Goal: Task Accomplishment & Management: Manage account settings

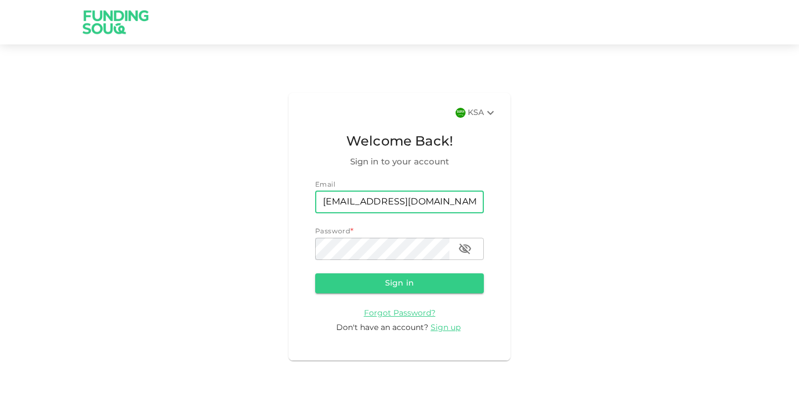
type input "[EMAIL_ADDRESS][DOMAIN_NAME]"
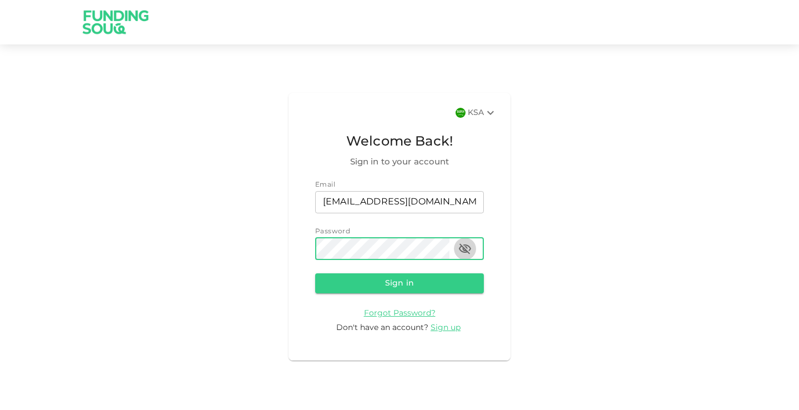
click at [466, 249] on icon "button" at bounding box center [465, 248] width 12 height 11
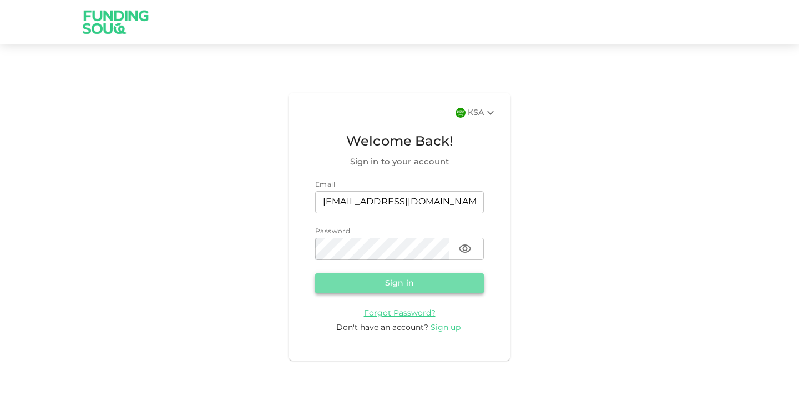
click at [406, 283] on button "Sign in" at bounding box center [399, 283] width 169 height 20
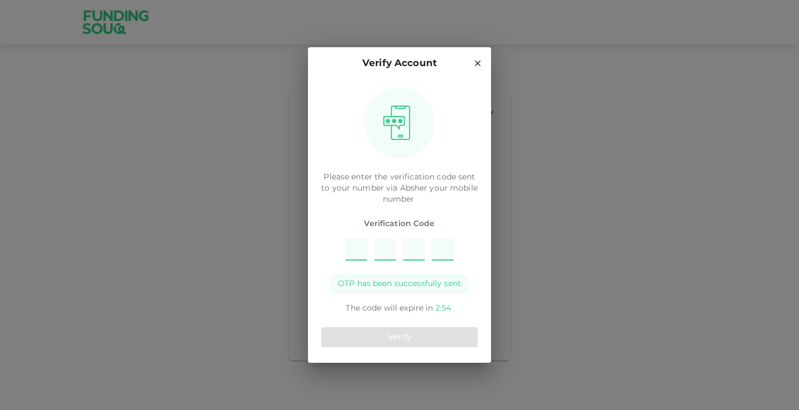
click at [357, 250] on input "Please enter OTP character 1" at bounding box center [356, 249] width 22 height 22
type input "2"
type input "8"
type input "4"
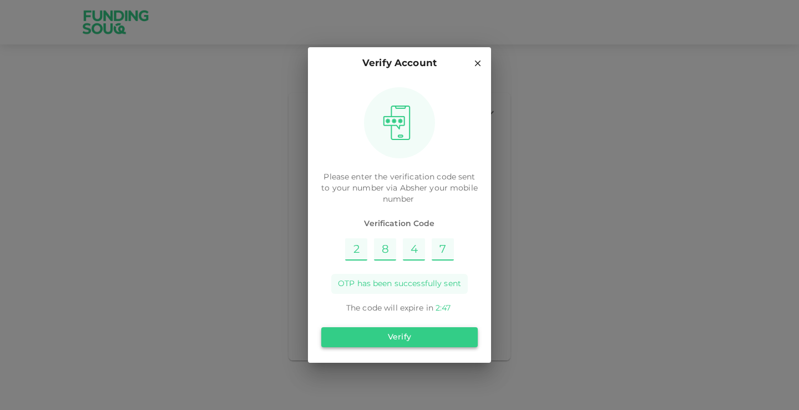
type input "7"
click at [420, 340] on button "Verify" at bounding box center [399, 337] width 157 height 20
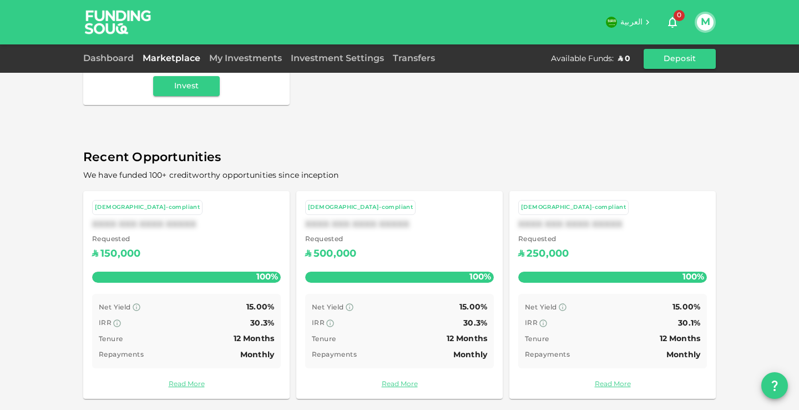
scroll to position [323, 0]
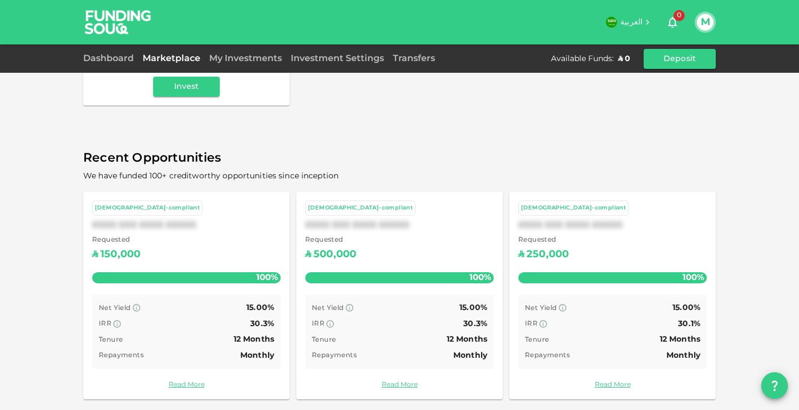
click at [387, 220] on div "XXXX XXX XXXX XXXXX" at bounding box center [399, 225] width 189 height 11
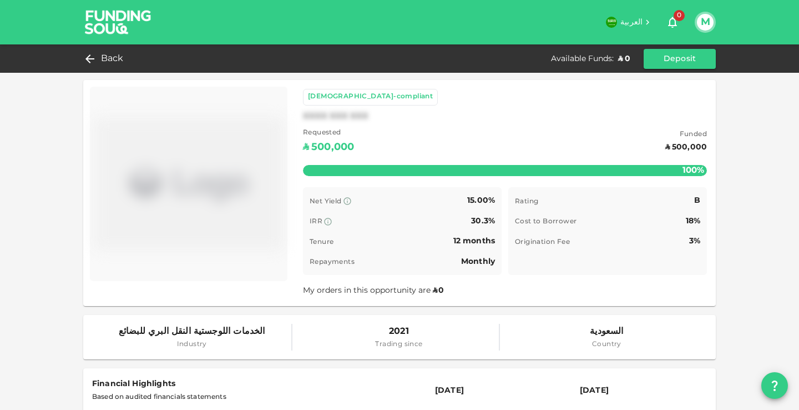
click at [710, 23] on button "M" at bounding box center [705, 22] width 17 height 17
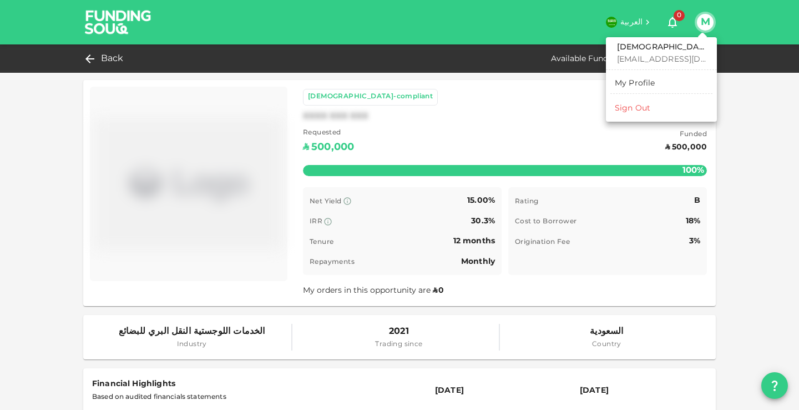
click at [641, 106] on div "Sign Out" at bounding box center [633, 108] width 36 height 11
